Goal: Find specific page/section: Locate a particular part of the current website

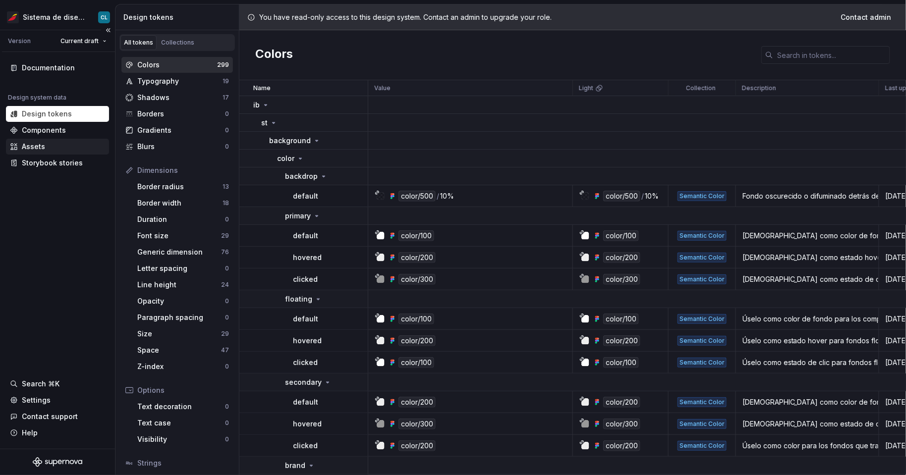
click at [50, 146] on div "Assets" at bounding box center [57, 147] width 95 height 10
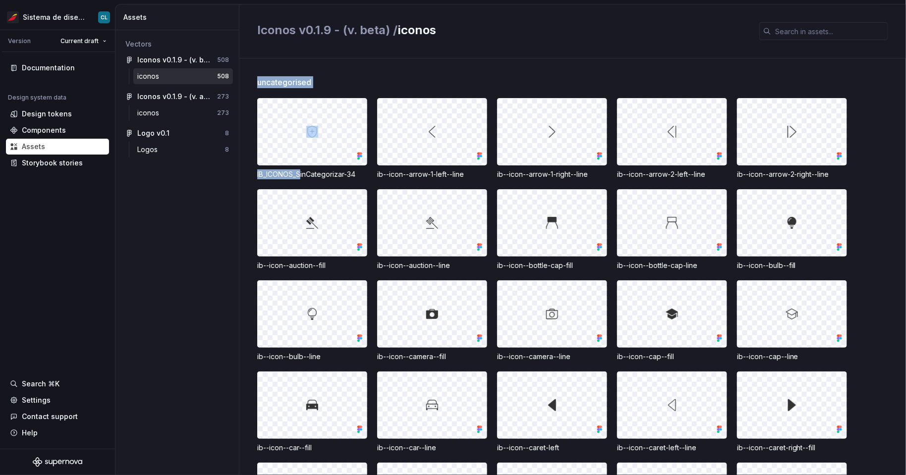
drag, startPoint x: 256, startPoint y: 175, endPoint x: 298, endPoint y: 176, distance: 42.2
click at [300, 176] on div "uncategorised IB_ICONOS_SinCategorizar-34 ib--icon--arrow-1-left--line ib--icon…" at bounding box center [572, 267] width 667 height 417
click at [298, 176] on div "IB_ICONOS_SinCategorizar-34" at bounding box center [312, 175] width 110 height 10
drag, startPoint x: 258, startPoint y: 174, endPoint x: 359, endPoint y: 173, distance: 100.7
click at [359, 173] on div "IB_ICONOS_SinCategorizar-34" at bounding box center [312, 175] width 110 height 10
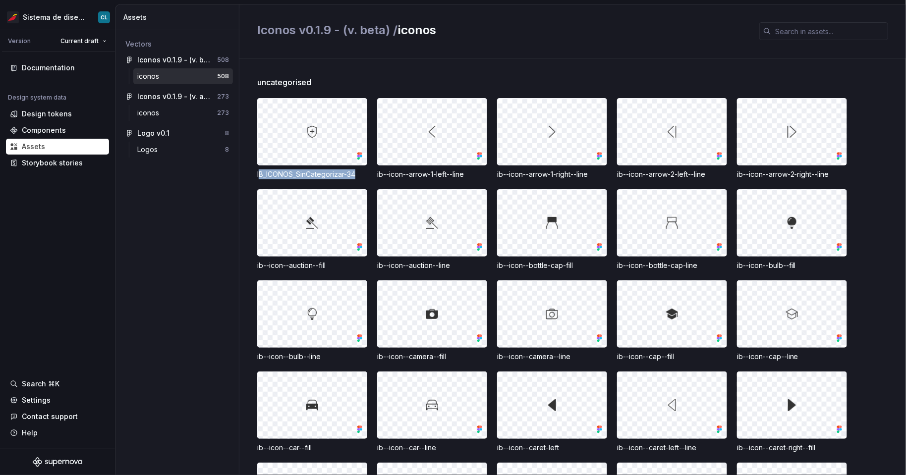
click at [283, 173] on div "IB_ICONOS_SinCategorizar-34" at bounding box center [312, 175] width 110 height 10
click at [280, 175] on div "IB_ICONOS_SinCategorizar-34" at bounding box center [312, 175] width 110 height 10
drag, startPoint x: 358, startPoint y: 176, endPoint x: 252, endPoint y: 174, distance: 105.6
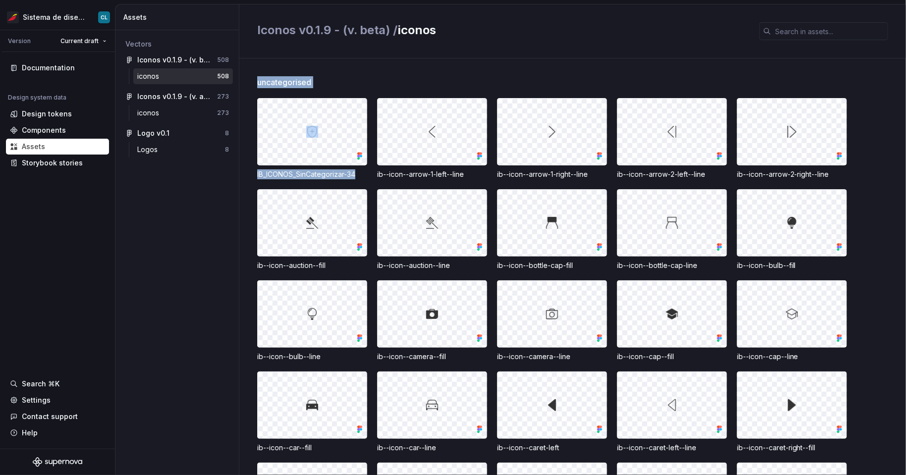
click at [252, 174] on div "uncategorised IB_ICONOS_SinCategorizar-34 ib--icon--arrow-1-left--line ib--icon…" at bounding box center [572, 267] width 667 height 417
click at [258, 173] on div "IB_ICONOS_SinCategorizar-34" at bounding box center [312, 175] width 110 height 10
drag, startPoint x: 257, startPoint y: 175, endPoint x: 343, endPoint y: 178, distance: 85.3
click at [343, 178] on div "IB_ICONOS_SinCategorizar-34" at bounding box center [312, 175] width 110 height 10
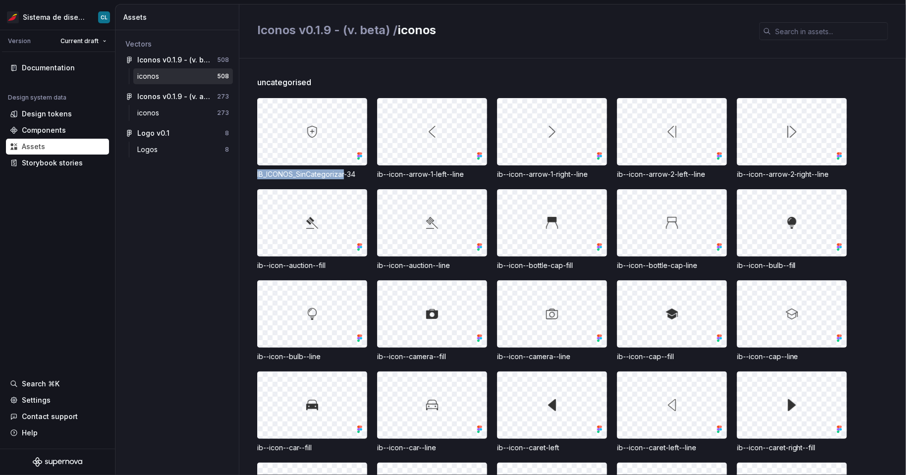
click at [343, 178] on div "IB_ICONOS_SinCategorizar-34" at bounding box center [312, 175] width 110 height 10
click at [266, 83] on span "uncategorised" at bounding box center [284, 82] width 54 height 12
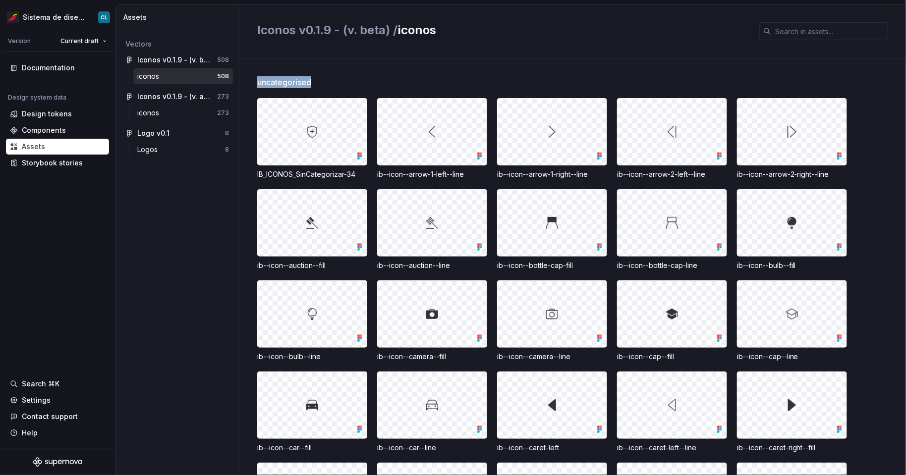
click at [266, 83] on span "uncategorised" at bounding box center [284, 82] width 54 height 12
click at [272, 81] on span "uncategorised" at bounding box center [284, 82] width 54 height 12
drag, startPoint x: 260, startPoint y: 82, endPoint x: 308, endPoint y: 83, distance: 47.6
click at [322, 81] on div "uncategorised" at bounding box center [581, 82] width 649 height 12
click at [307, 84] on span "uncategorised" at bounding box center [284, 82] width 54 height 12
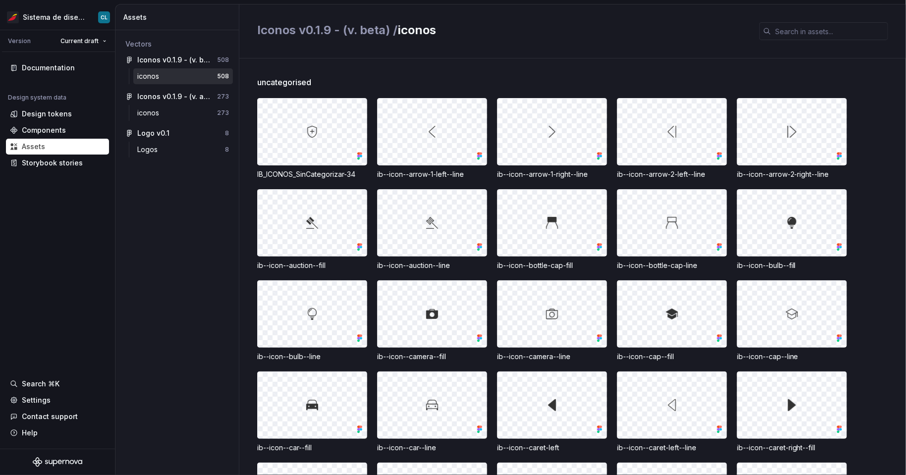
click at [266, 79] on span "uncategorised" at bounding box center [284, 82] width 54 height 12
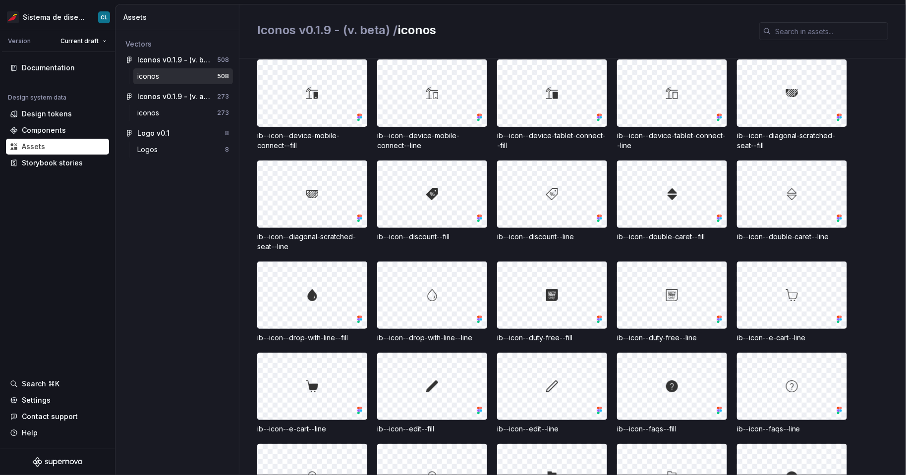
scroll to position [627, 0]
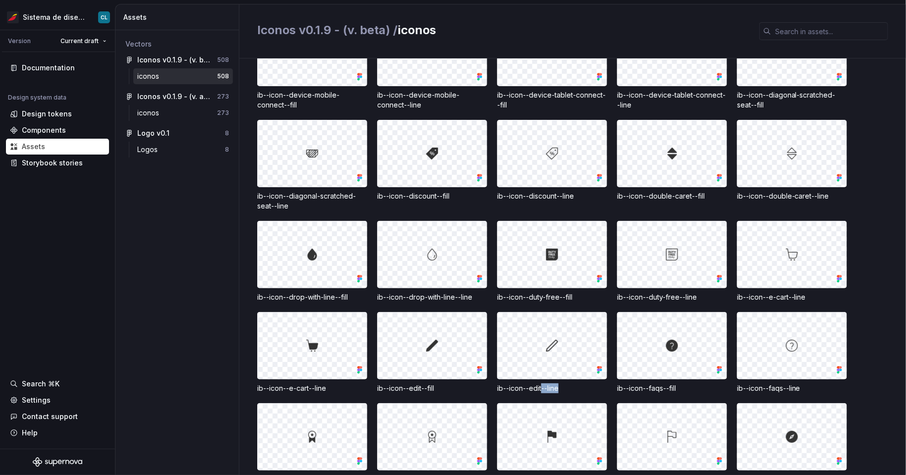
drag, startPoint x: 541, startPoint y: 389, endPoint x: 561, endPoint y: 389, distance: 19.3
click at [561, 389] on div "ib--icon--edit--line" at bounding box center [552, 389] width 110 height 10
drag, startPoint x: 329, startPoint y: 390, endPoint x: 310, endPoint y: 388, distance: 18.9
click at [310, 388] on div "ib--icon--e-cart--line" at bounding box center [312, 389] width 110 height 10
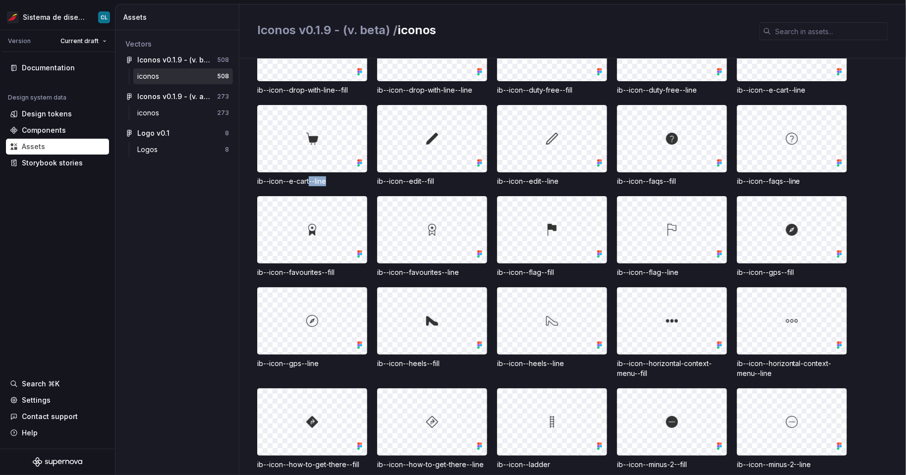
scroll to position [1061, 0]
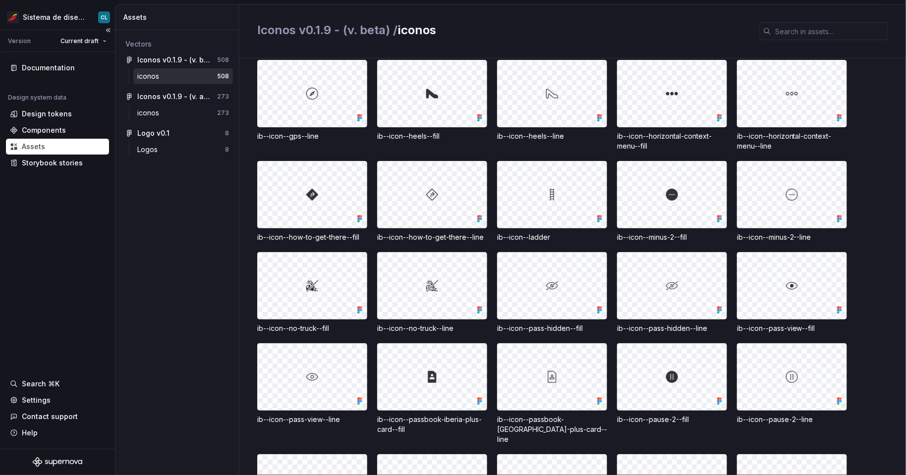
click at [83, 50] on div "Version Current draft" at bounding box center [58, 41] width 113 height 22
click at [83, 47] on html "Sistema de diseño Iberia CL Version Current draft Documentation Design system d…" at bounding box center [453, 237] width 906 height 475
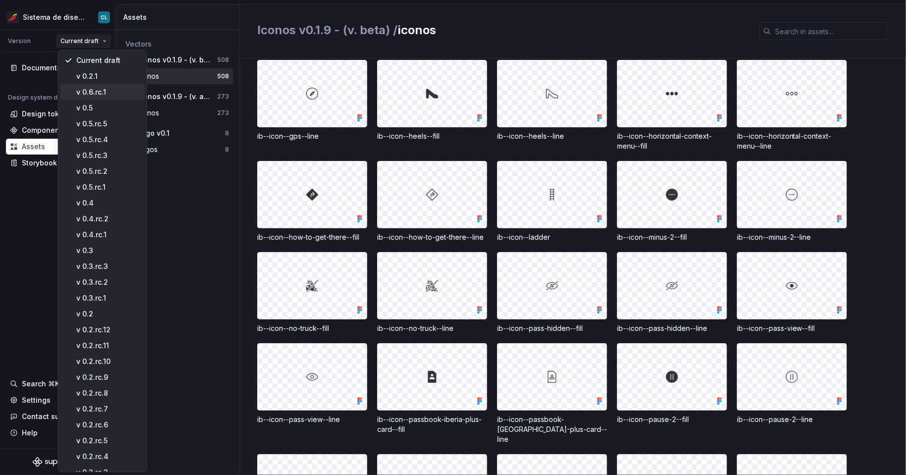
click at [108, 88] on div "v 0.6.rc.1" at bounding box center [108, 92] width 64 height 10
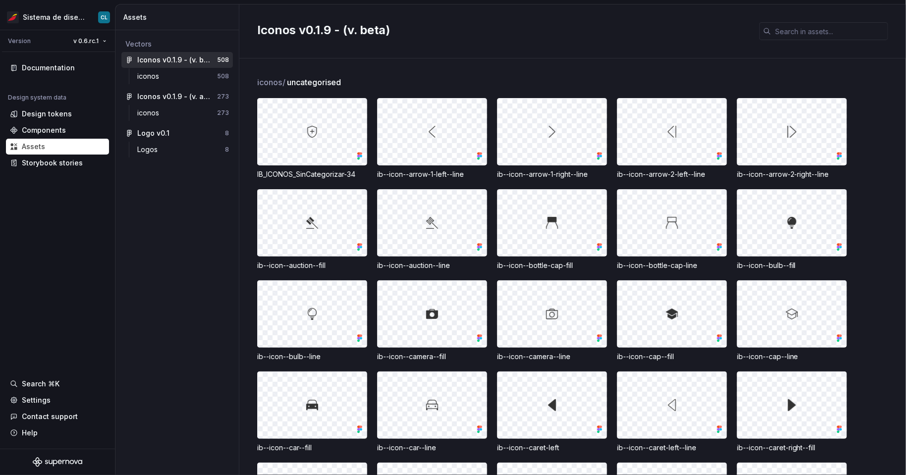
drag, startPoint x: 257, startPoint y: 174, endPoint x: 356, endPoint y: 176, distance: 99.7
click at [355, 175] on div "IB_ICONOS_SinCategorizar-34" at bounding box center [312, 175] width 110 height 10
drag, startPoint x: 356, startPoint y: 176, endPoint x: 251, endPoint y: 177, distance: 105.1
click at [251, 177] on div "iconos / uncategorised IB_ICONOS_SinCategorizar-34 ib--icon--arrow-1-left--line…" at bounding box center [572, 267] width 667 height 417
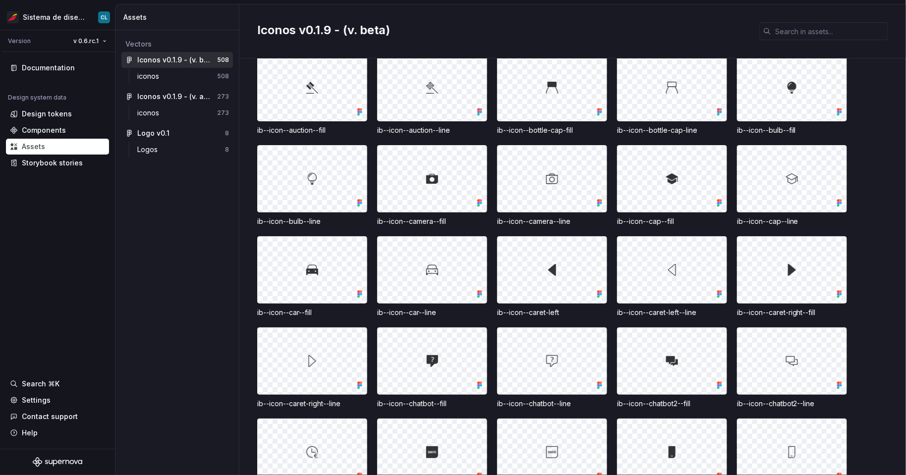
scroll to position [285, 0]
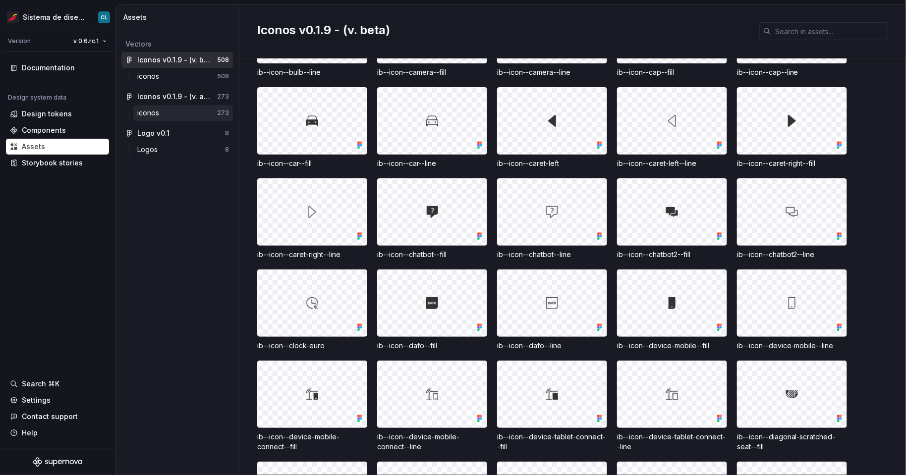
click at [168, 116] on div "iconos" at bounding box center [177, 113] width 80 height 10
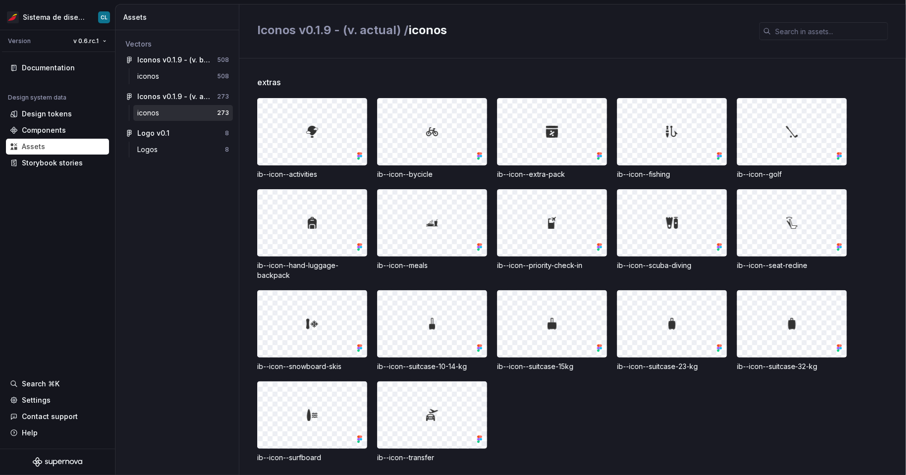
drag, startPoint x: 323, startPoint y: 175, endPoint x: 331, endPoint y: 176, distance: 8.1
click at [342, 176] on div "ib--icon--activities" at bounding box center [312, 175] width 110 height 10
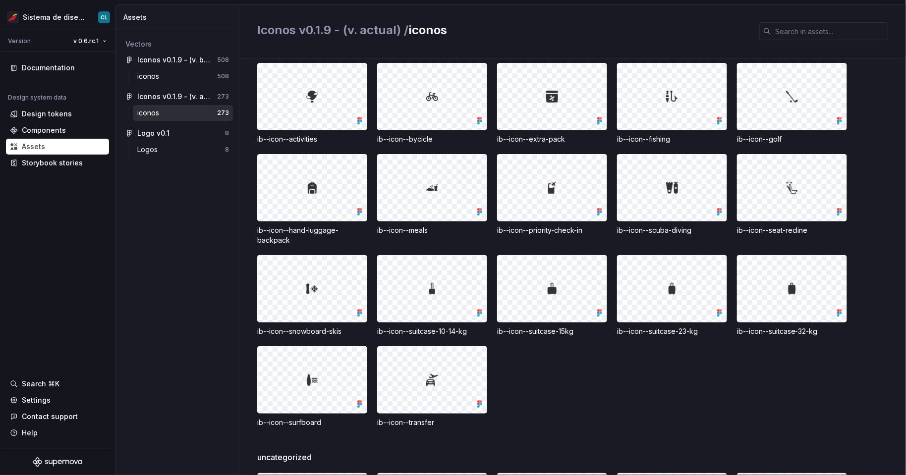
scroll to position [105, 0]
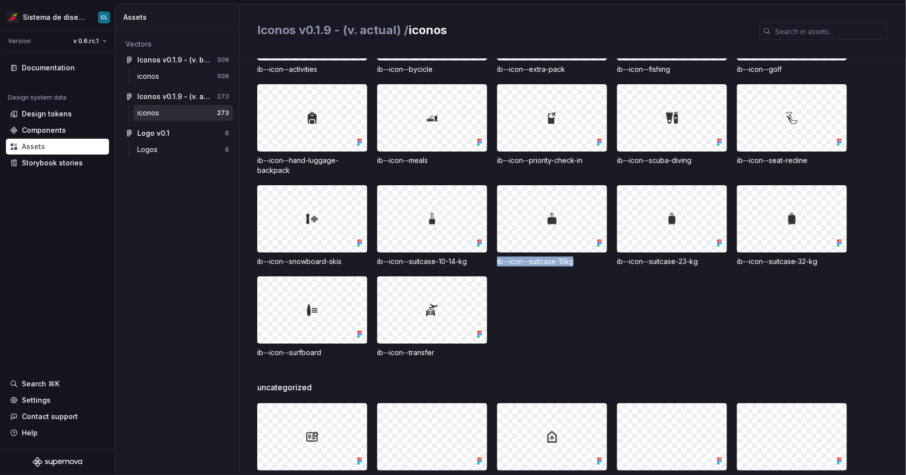
drag, startPoint x: 514, startPoint y: 261, endPoint x: 580, endPoint y: 262, distance: 66.4
click at [580, 262] on div "ib--icon--activities ib--icon--bycicle ib--icon--extra-pack ib--icon--fishing i…" at bounding box center [581, 175] width 649 height 365
click at [579, 262] on div "ib--icon--suitcase-15kg" at bounding box center [552, 262] width 110 height 10
drag, startPoint x: 686, startPoint y: 263, endPoint x: 695, endPoint y: 263, distance: 9.4
click at [695, 263] on div "ib--icon--suitcase-23-kg" at bounding box center [672, 262] width 110 height 10
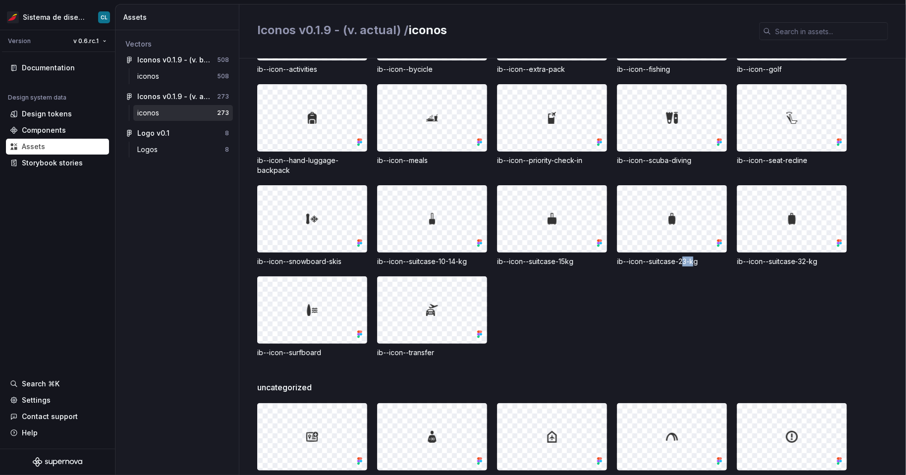
click at [695, 263] on div "ib--icon--suitcase-23-kg" at bounding box center [672, 262] width 110 height 10
drag, startPoint x: 442, startPoint y: 261, endPoint x: 460, endPoint y: 261, distance: 17.8
click at [460, 261] on div "ib--icon--suitcase-10-14-kg" at bounding box center [432, 262] width 110 height 10
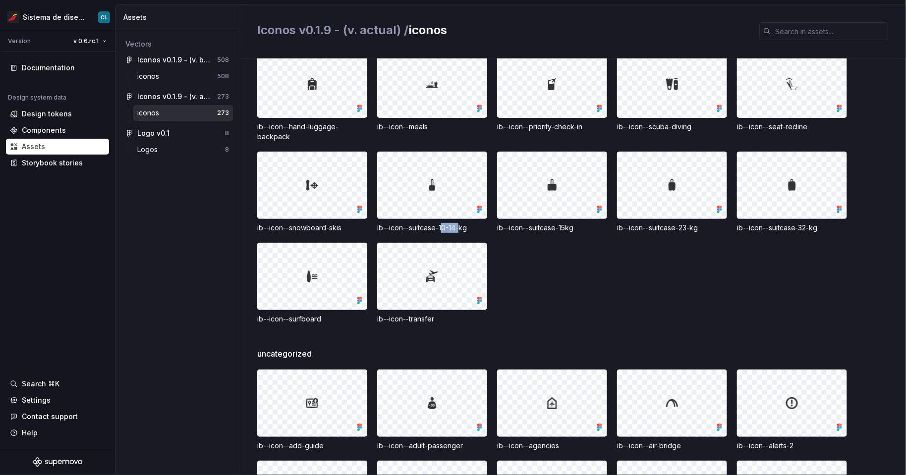
scroll to position [142, 0]
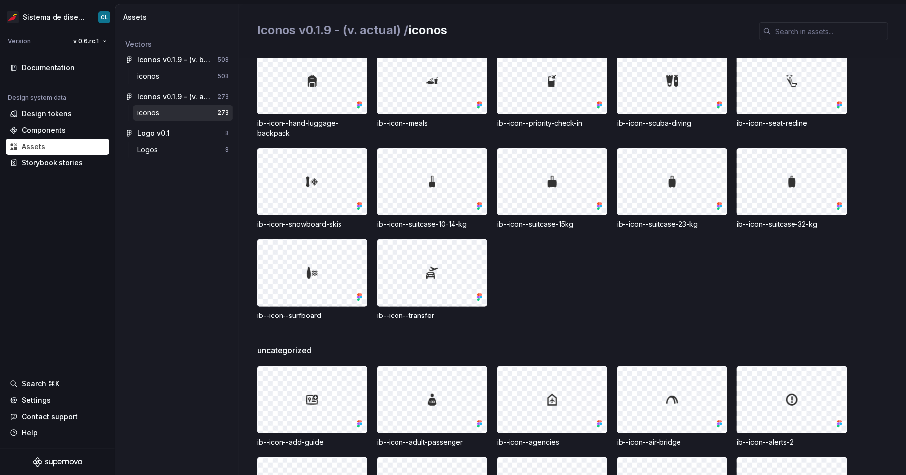
click at [280, 351] on span "uncategorized" at bounding box center [284, 351] width 55 height 12
click at [164, 84] on div "iconos 508" at bounding box center [177, 78] width 112 height 20
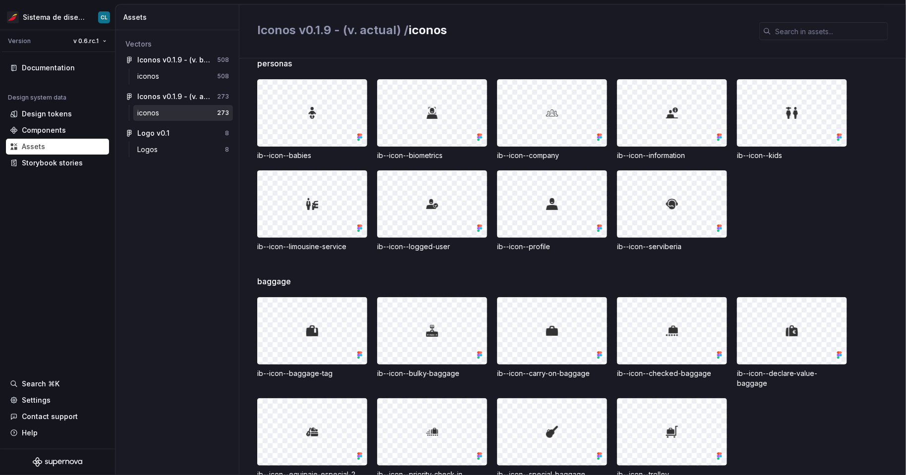
scroll to position [4031, 0]
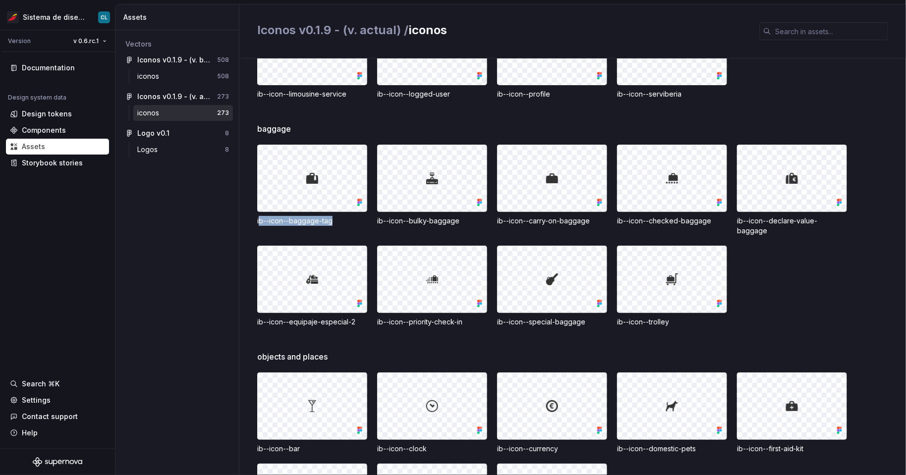
drag, startPoint x: 260, startPoint y: 218, endPoint x: 342, endPoint y: 225, distance: 81.6
click at [342, 225] on div "ib--icon--baggage-tag" at bounding box center [312, 221] width 110 height 10
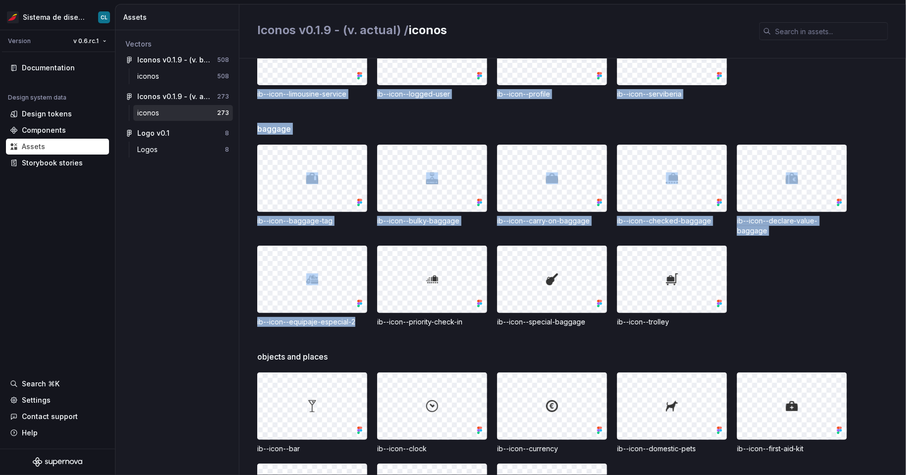
drag, startPoint x: 284, startPoint y: 317, endPoint x: 257, endPoint y: 313, distance: 27.1
click at [257, 313] on div "avios ib--icon--avios--line ib--icon--avios-fill ib--icon--charity ib--icon--ea…" at bounding box center [572, 267] width 667 height 417
click at [326, 317] on div "ib--icon--equipaje-especial-2" at bounding box center [312, 322] width 110 height 10
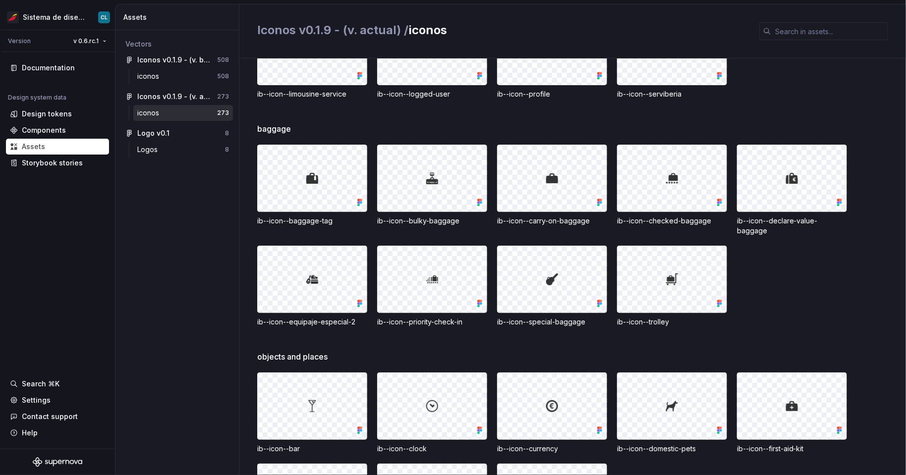
click at [324, 317] on div "ib--icon--equipaje-especial-2" at bounding box center [312, 322] width 110 height 10
click at [377, 321] on div "baggage ib--icon--baggage-tag ib--icon--bulky-baggage ib--icon--carry-on-baggag…" at bounding box center [581, 237] width 649 height 228
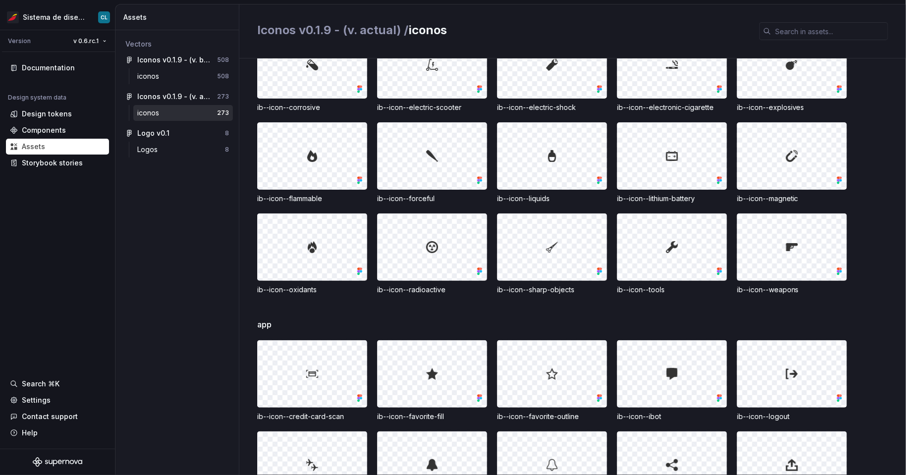
scroll to position [4828, 0]
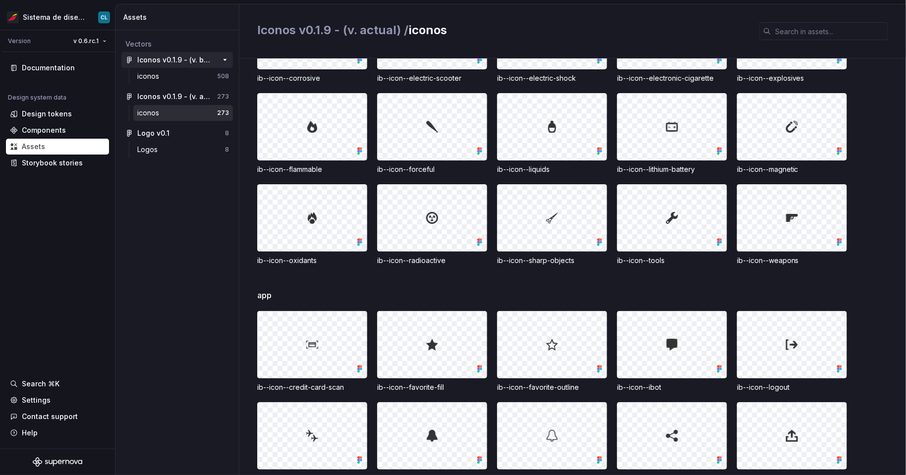
click at [164, 62] on div "Iconos v0.1.9 - (v. beta)" at bounding box center [174, 60] width 74 height 10
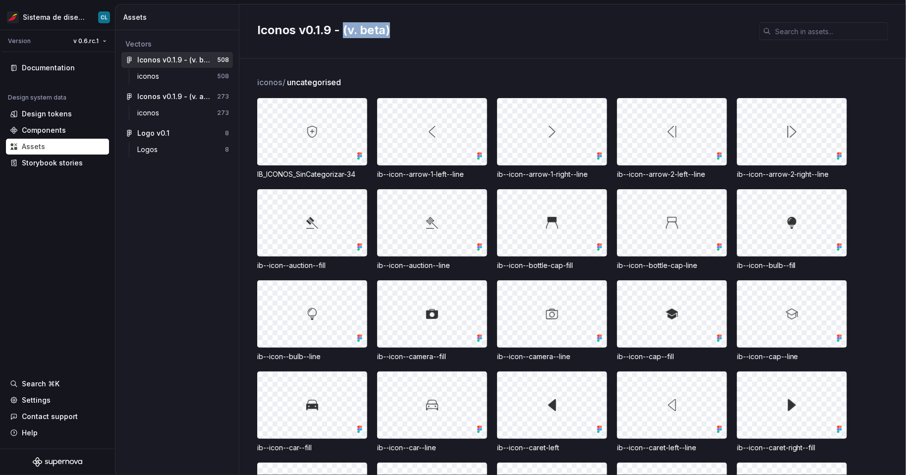
drag, startPoint x: 345, startPoint y: 30, endPoint x: 392, endPoint y: 32, distance: 47.1
click at [392, 32] on h2 "Iconos v0.1.9 - (v. beta)" at bounding box center [502, 30] width 490 height 16
click at [196, 97] on div "Iconos v0.1.9 - (v. actual)" at bounding box center [174, 97] width 74 height 10
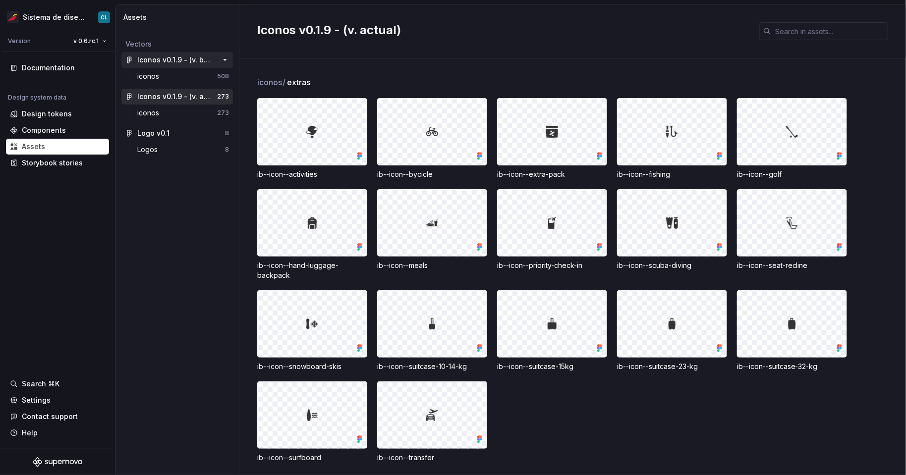
click at [189, 64] on div "Iconos v0.1.9 - (v. beta) 508" at bounding box center [177, 60] width 112 height 16
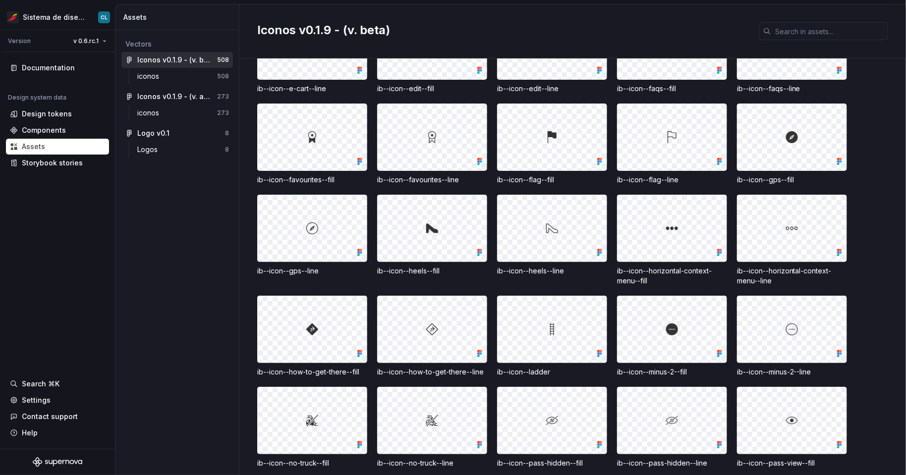
scroll to position [948, 0]
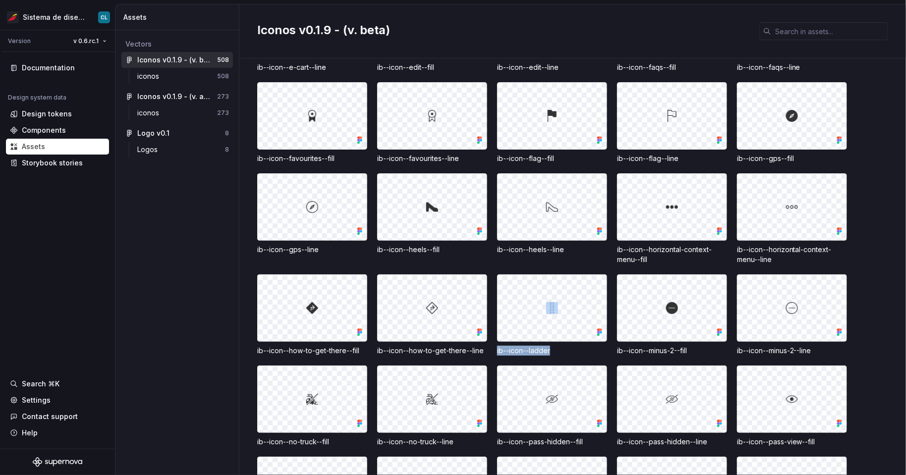
drag, startPoint x: 489, startPoint y: 350, endPoint x: 558, endPoint y: 351, distance: 68.9
click at [558, 351] on div "IB_ICONOS_SinCategorizar-34 ib--icon--arrow-1-left--line ib--icon--arrow-1-righ…" at bounding box center [581, 370] width 649 height 2441
click at [558, 351] on div "ib--icon--ladder" at bounding box center [552, 351] width 110 height 10
drag, startPoint x: 548, startPoint y: 250, endPoint x: 564, endPoint y: 250, distance: 15.4
click at [564, 250] on div "ib--icon--heels--line" at bounding box center [552, 250] width 110 height 10
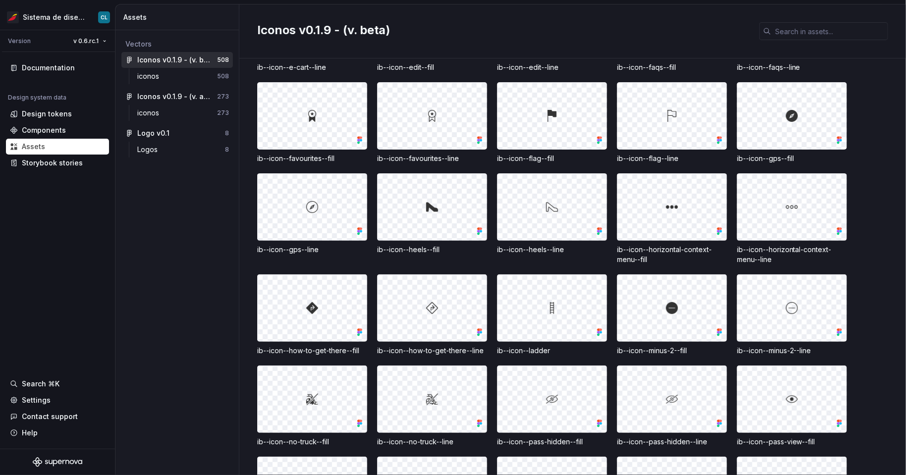
drag, startPoint x: 498, startPoint y: 350, endPoint x: 569, endPoint y: 352, distance: 71.4
click at [569, 352] on div "ib--icon--ladder" at bounding box center [552, 351] width 110 height 10
drag, startPoint x: 569, startPoint y: 352, endPoint x: 502, endPoint y: 352, distance: 67.4
click at [502, 352] on div "ib--icon--ladder" at bounding box center [552, 351] width 110 height 10
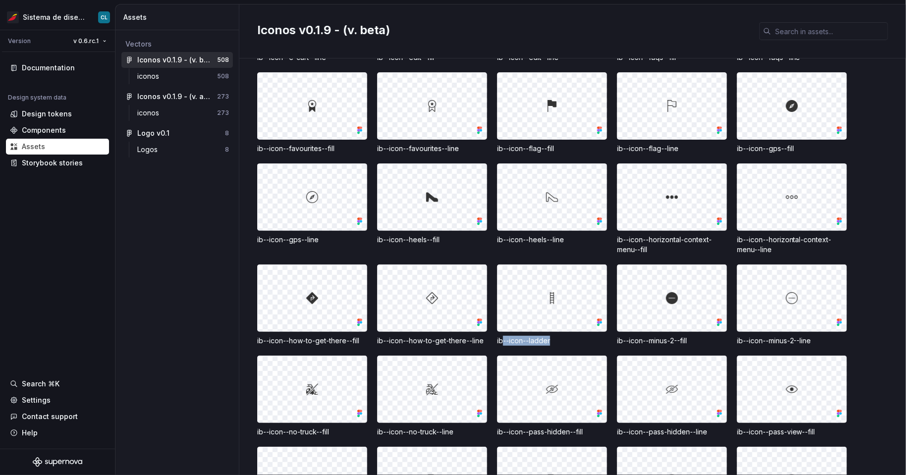
scroll to position [972, 0]
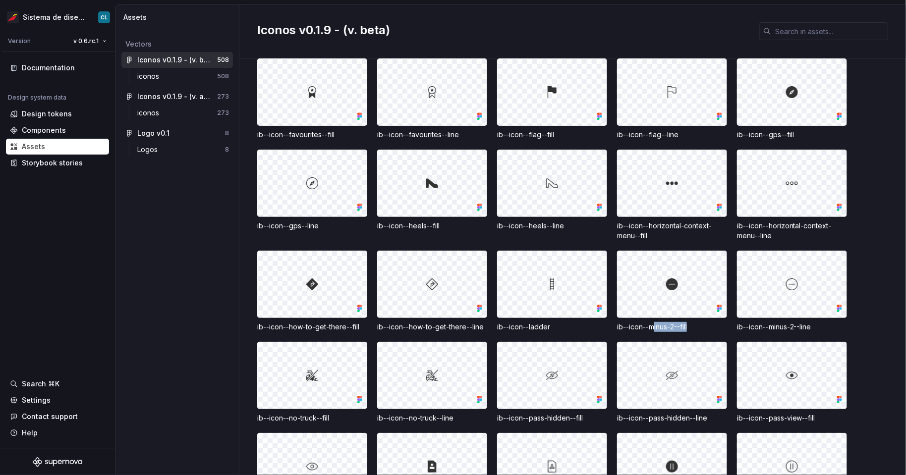
drag, startPoint x: 654, startPoint y: 326, endPoint x: 692, endPoint y: 328, distance: 37.7
click at [692, 328] on div "ib--icon--minus-2--fill" at bounding box center [672, 327] width 110 height 10
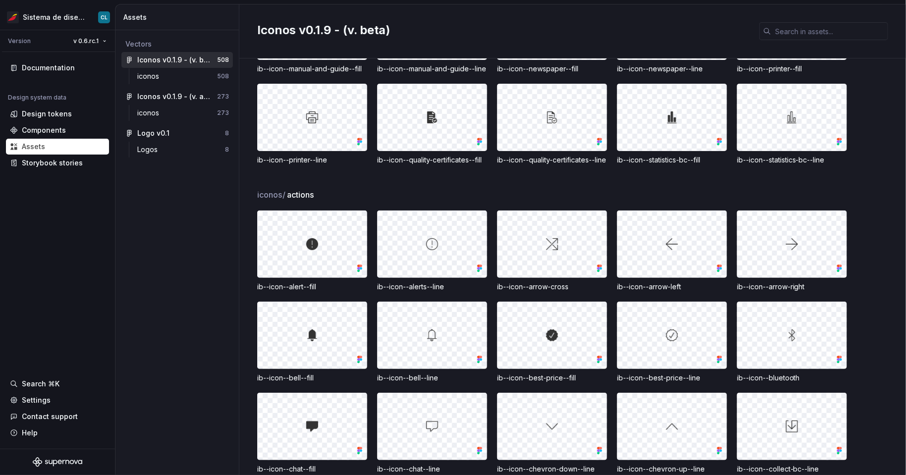
scroll to position [3578, 0]
